Goal: Check status: Check status

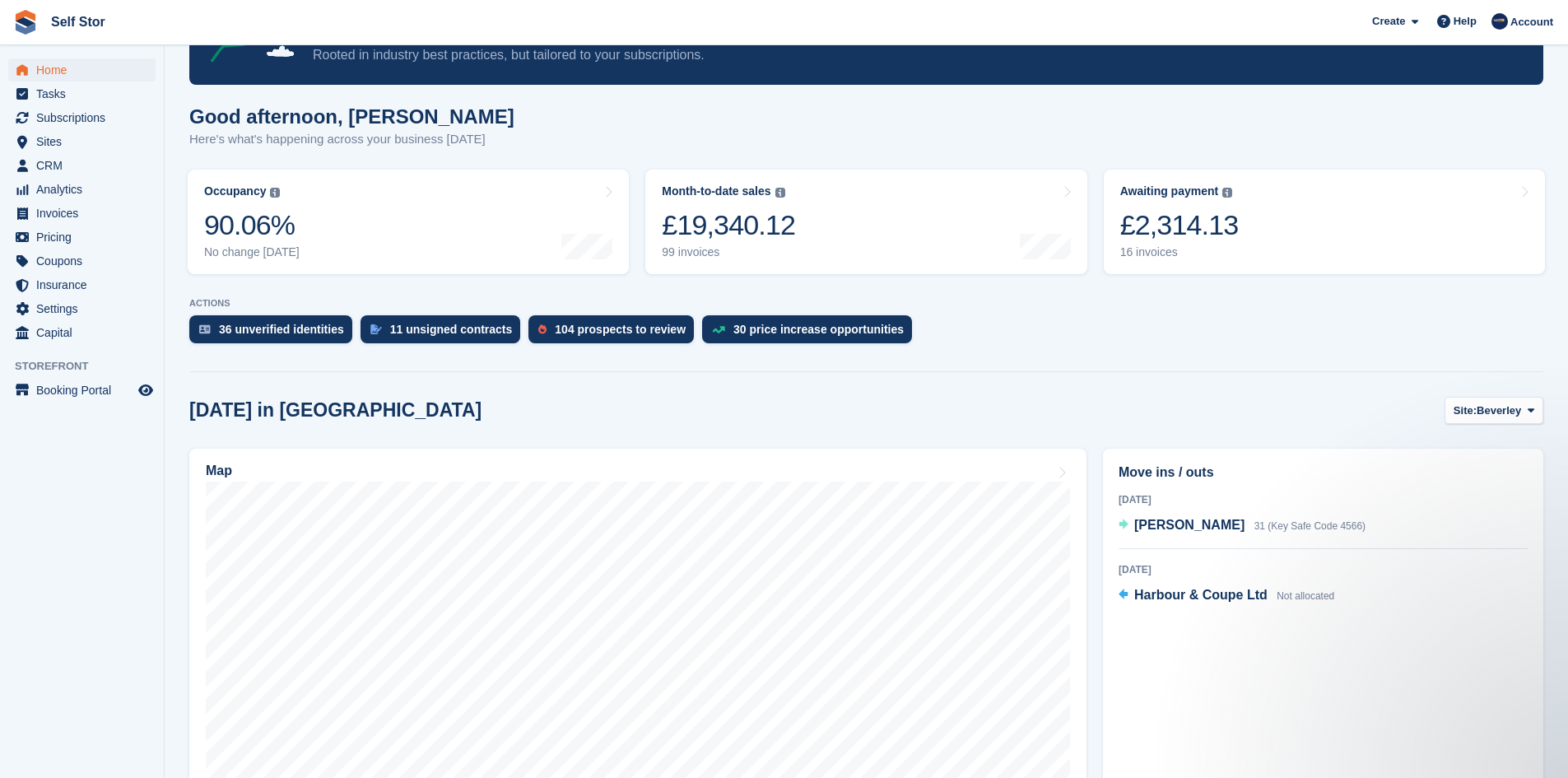
scroll to position [165, 0]
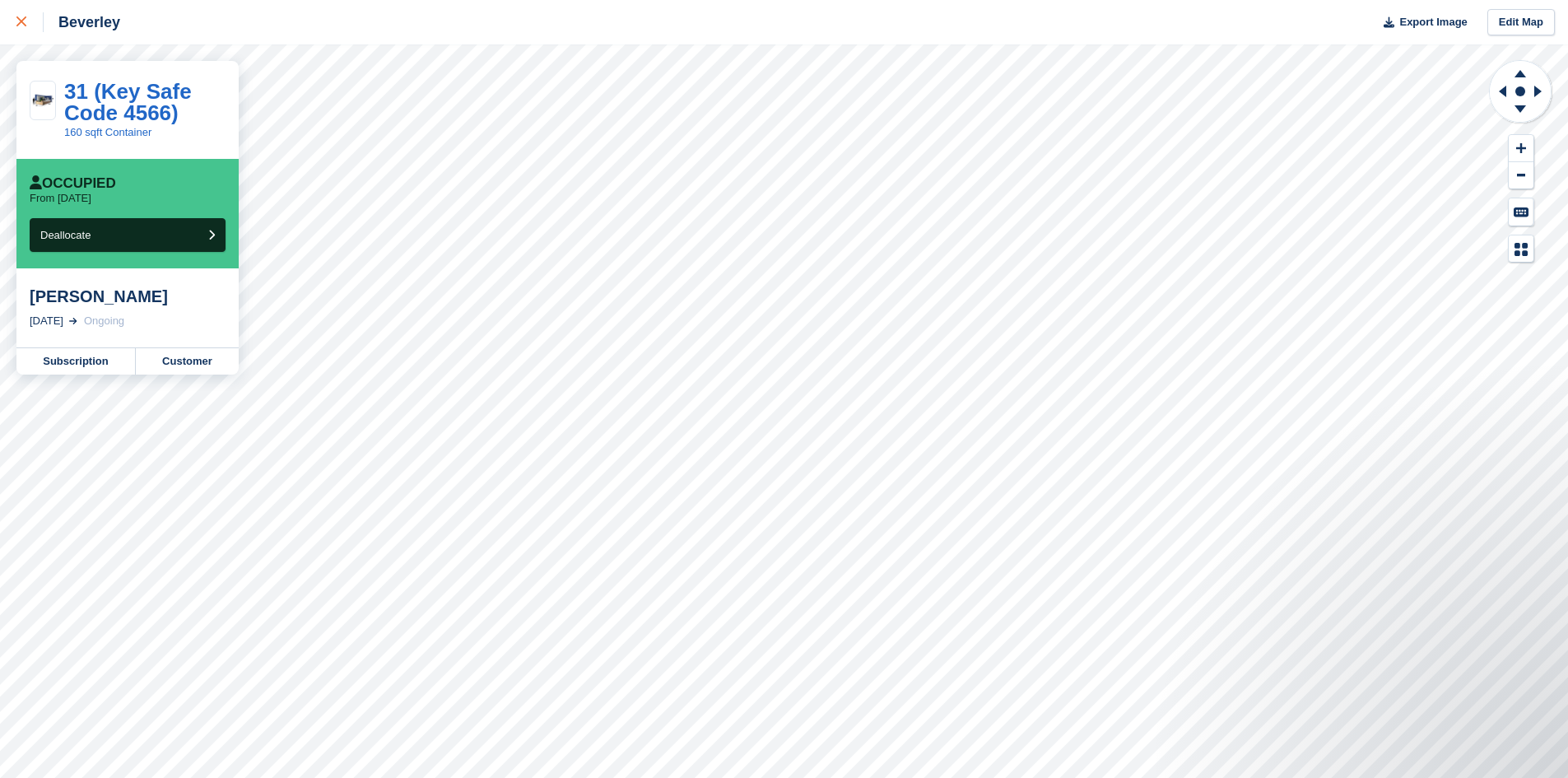
click at [27, 23] on div at bounding box center [30, 21] width 27 height 20
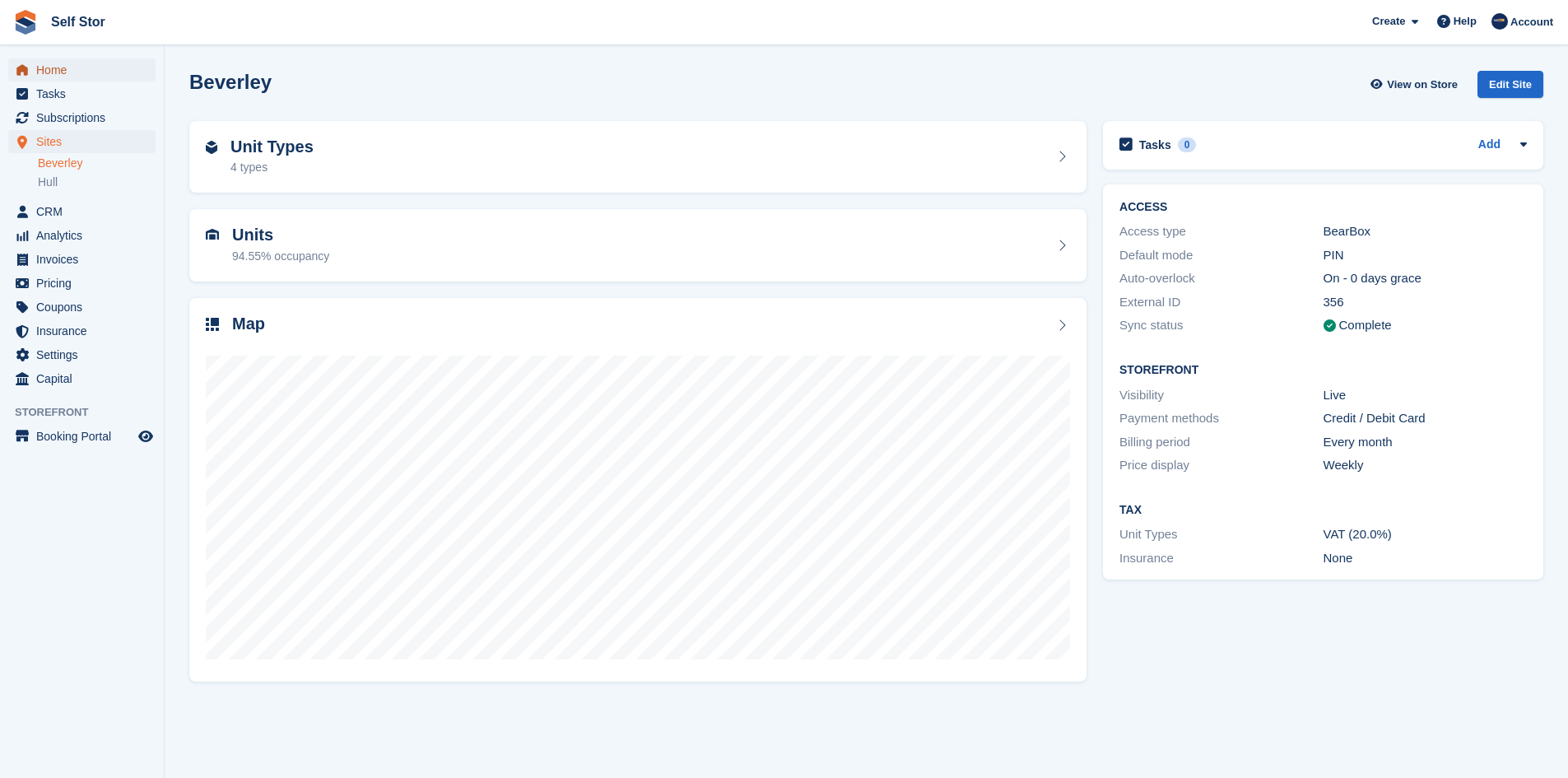
click at [70, 75] on span "Home" at bounding box center [85, 70] width 99 height 23
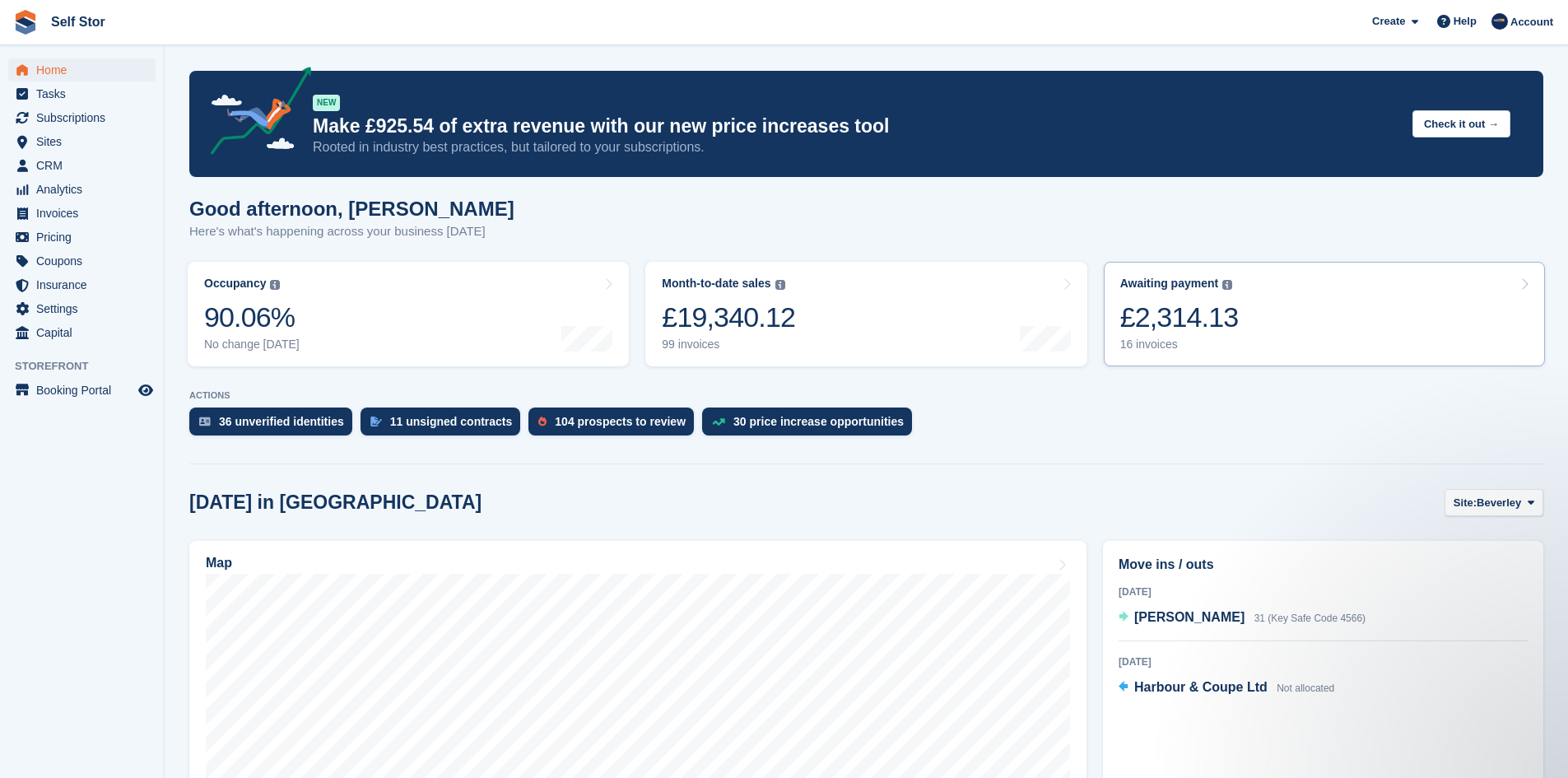
click at [1186, 345] on div "16 invoices" at bounding box center [1179, 345] width 119 height 14
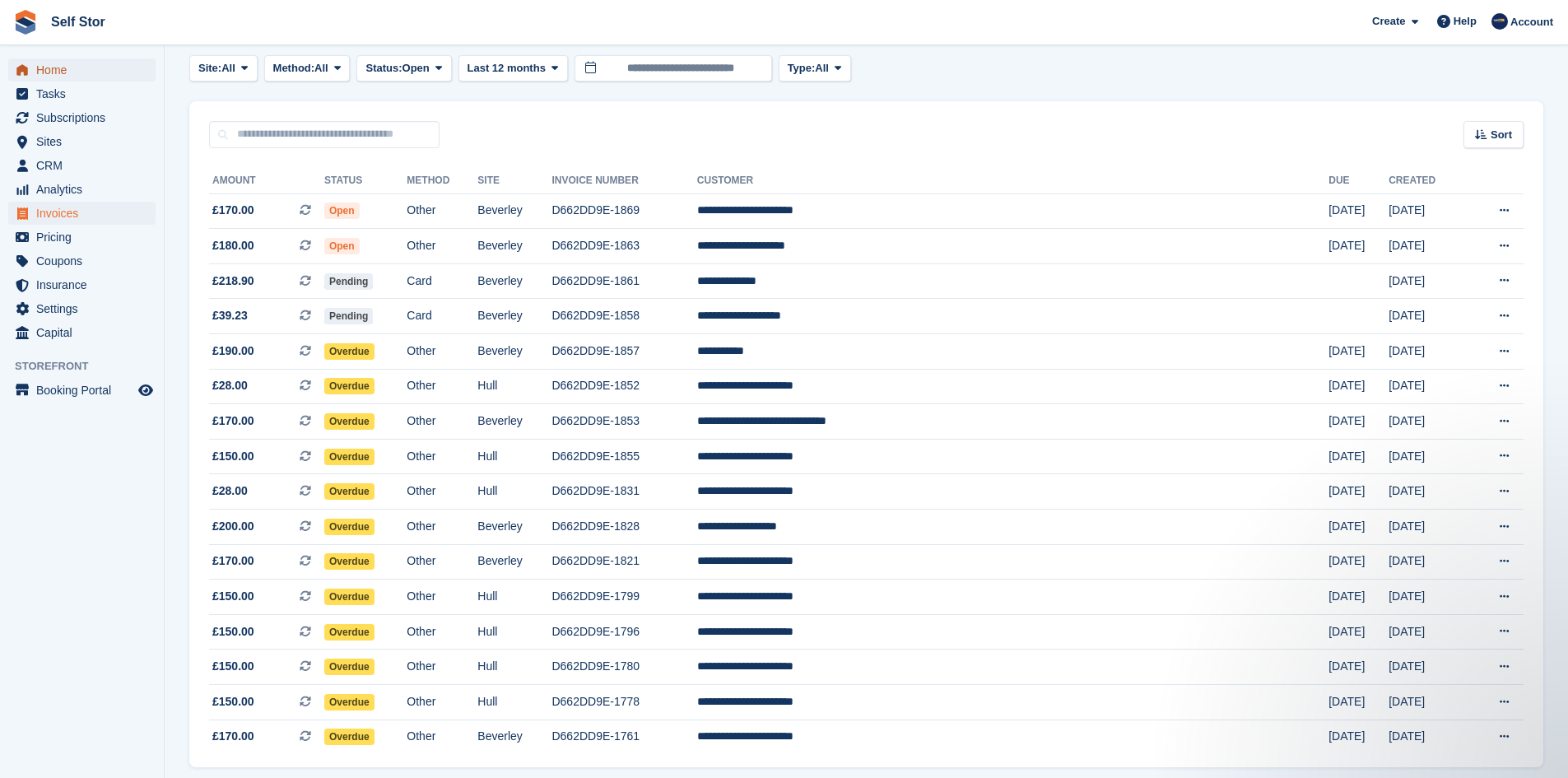
click at [51, 72] on span "Home" at bounding box center [85, 70] width 99 height 23
